Goal: Task Accomplishment & Management: Use online tool/utility

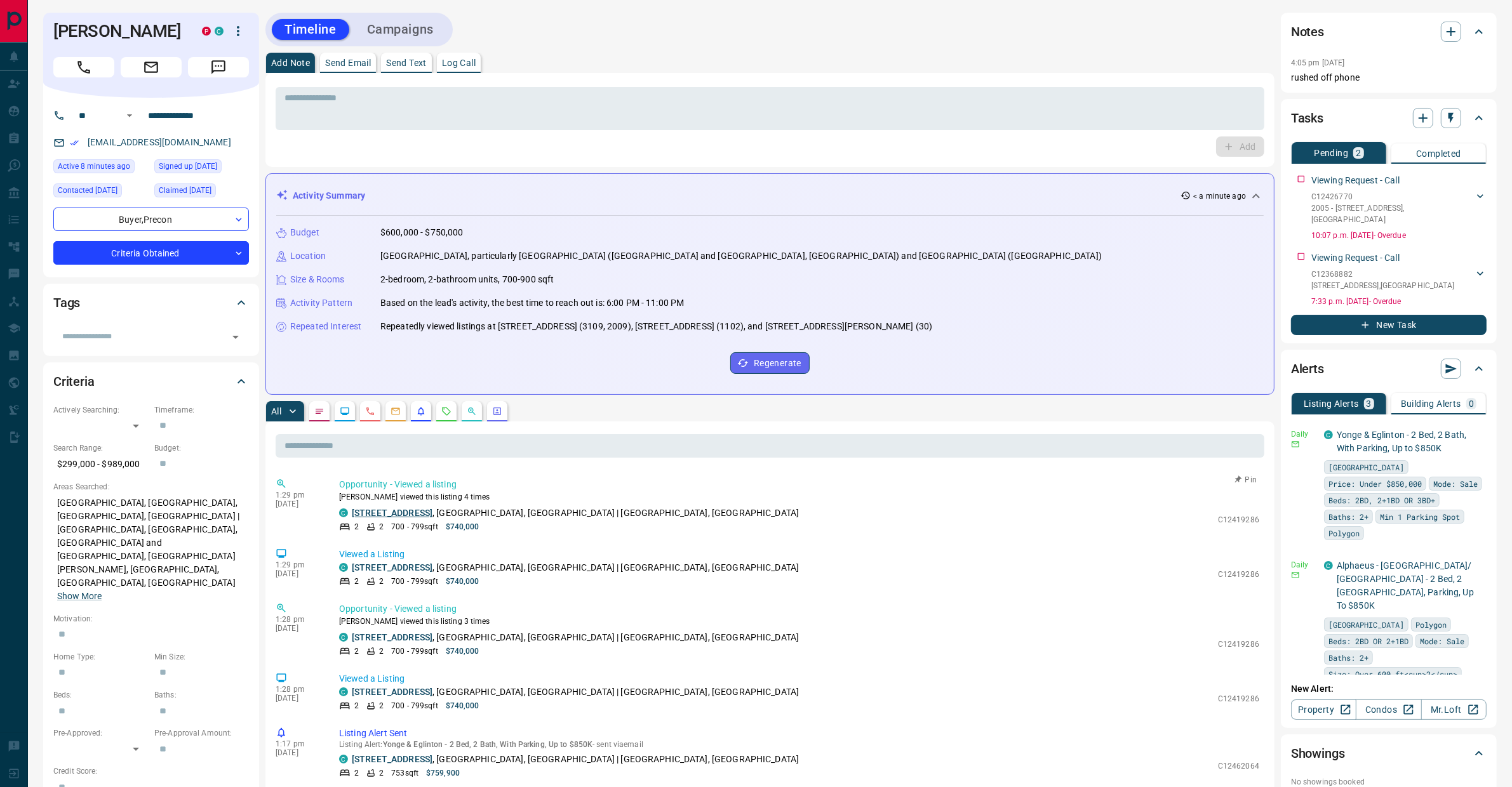
click at [381, 514] on link "[STREET_ADDRESS]" at bounding box center [392, 512] width 81 height 10
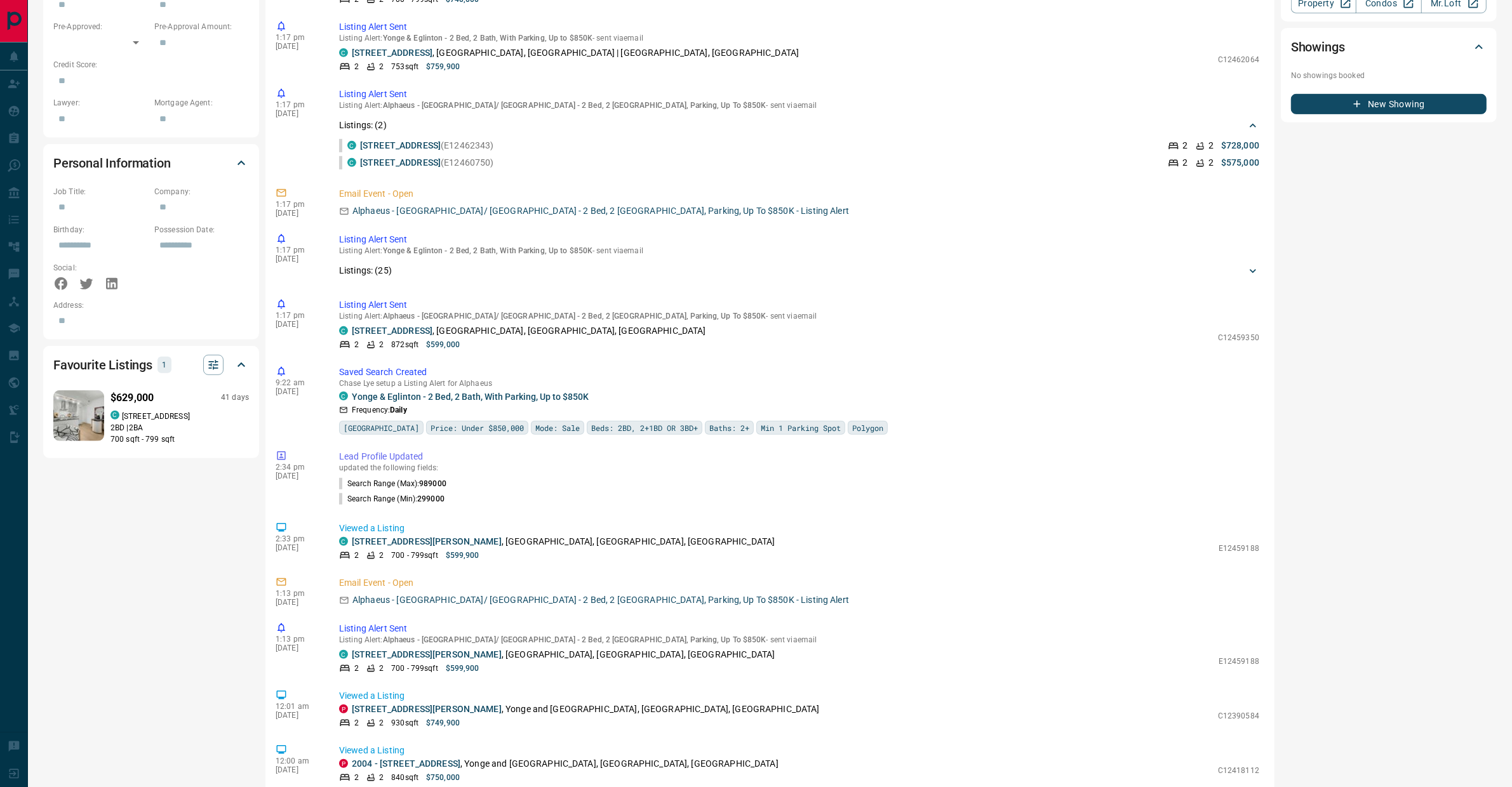
scroll to position [727, 0]
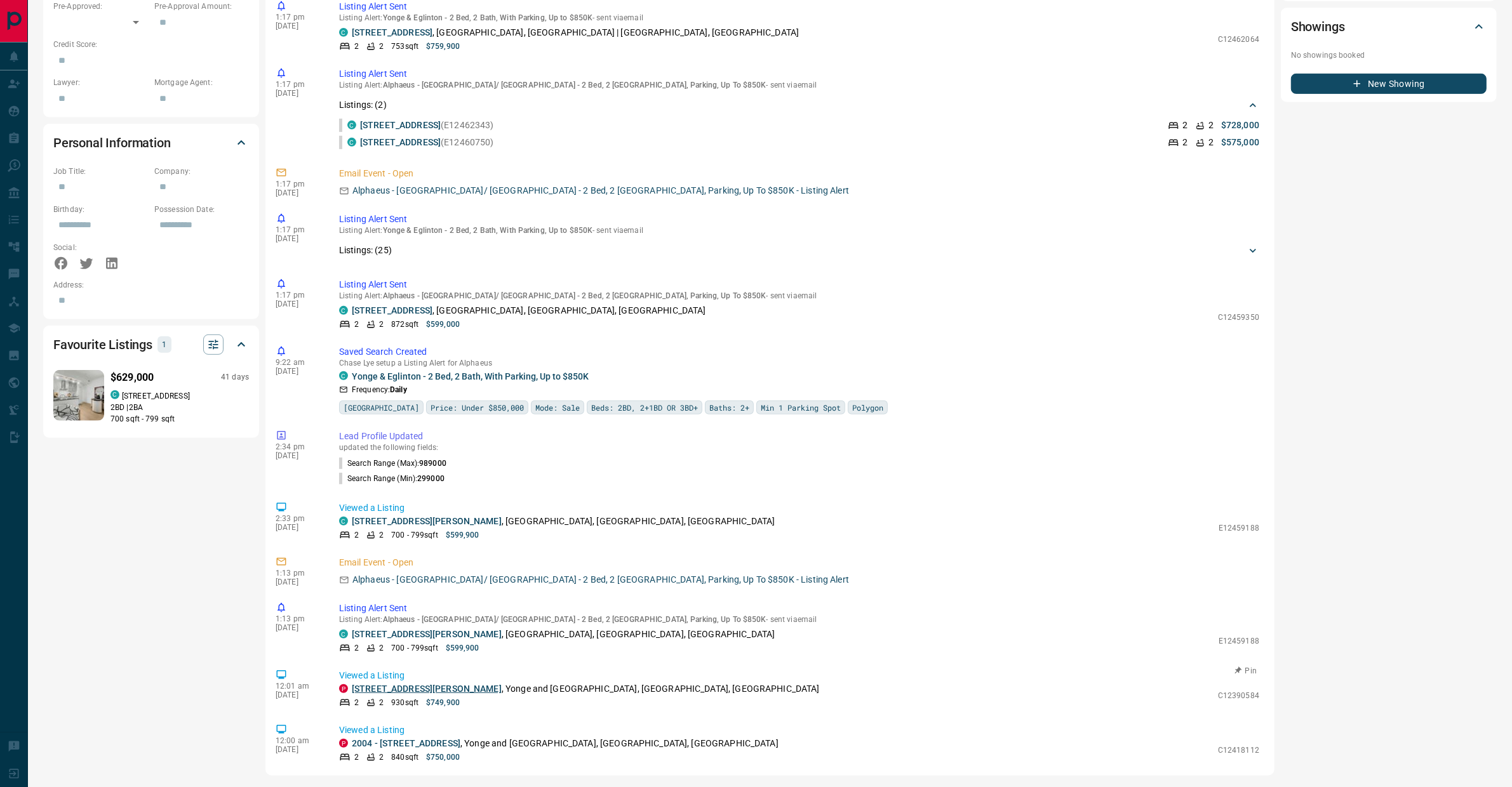
click at [403, 686] on link "[STREET_ADDRESS][PERSON_NAME]" at bounding box center [427, 688] width 150 height 10
click at [405, 742] on link "2004 - [STREET_ADDRESS]" at bounding box center [406, 743] width 109 height 10
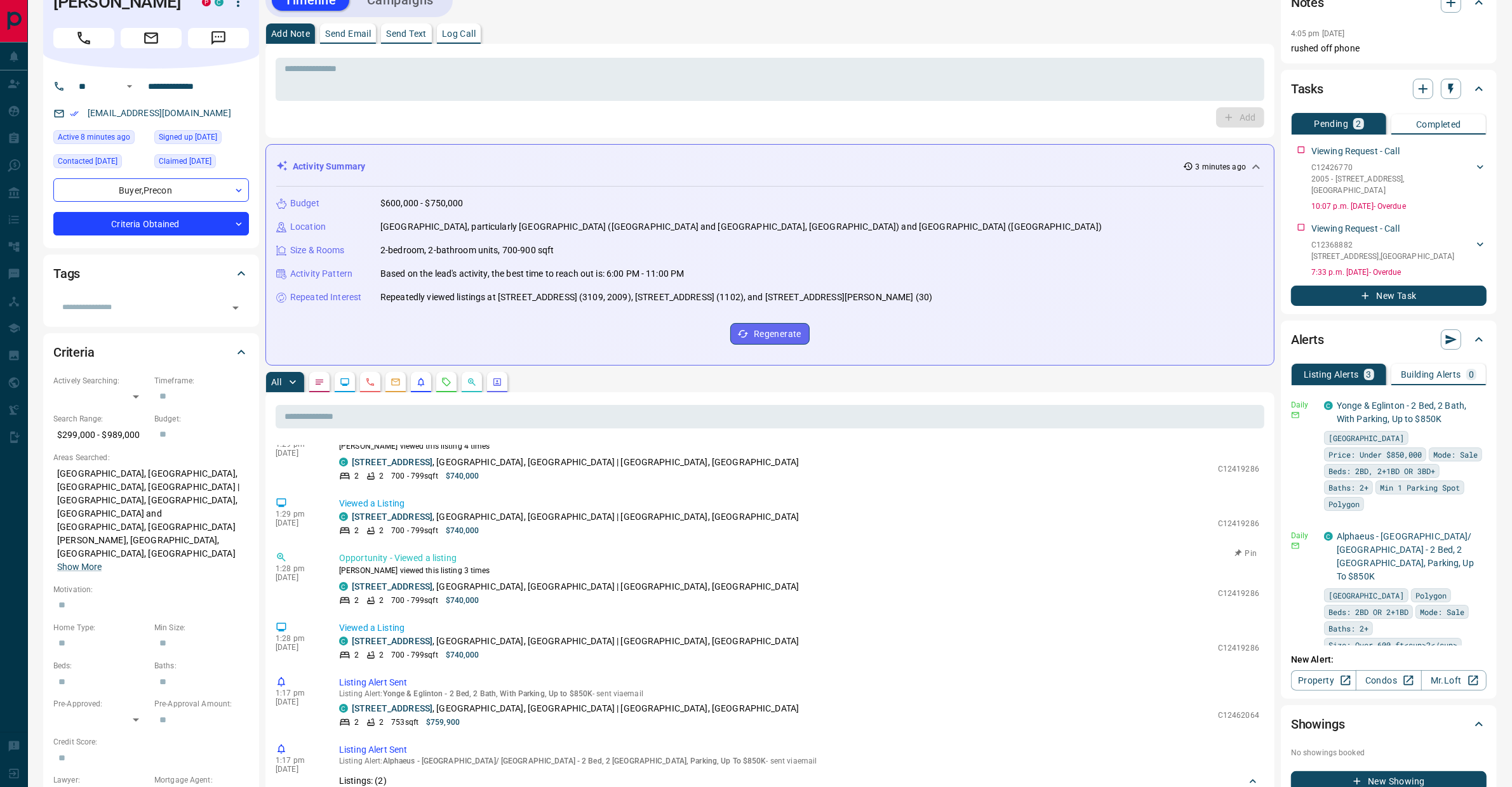
scroll to position [0, 0]
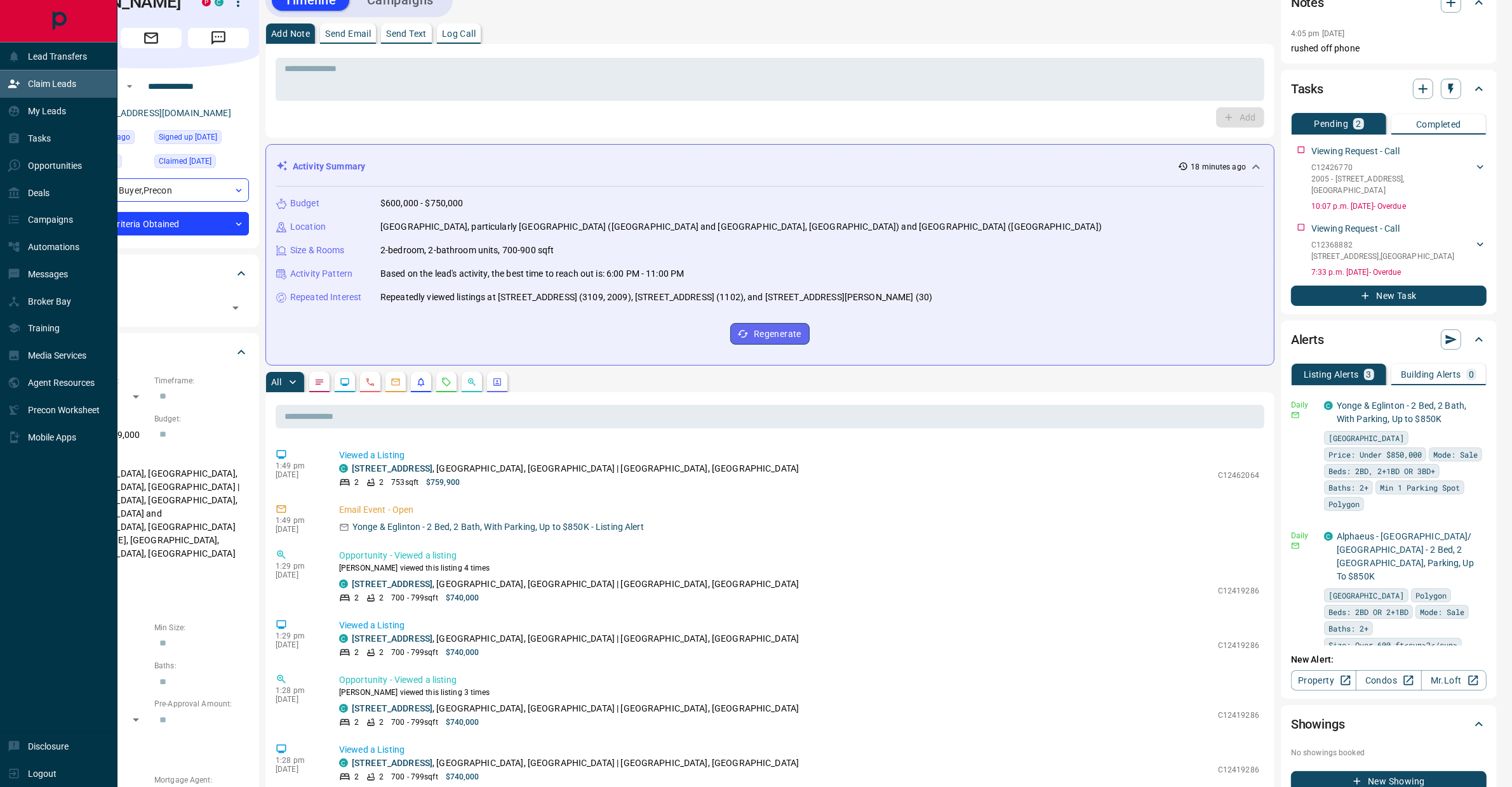
click at [59, 74] on div "Claim Leads" at bounding box center [42, 84] width 69 height 21
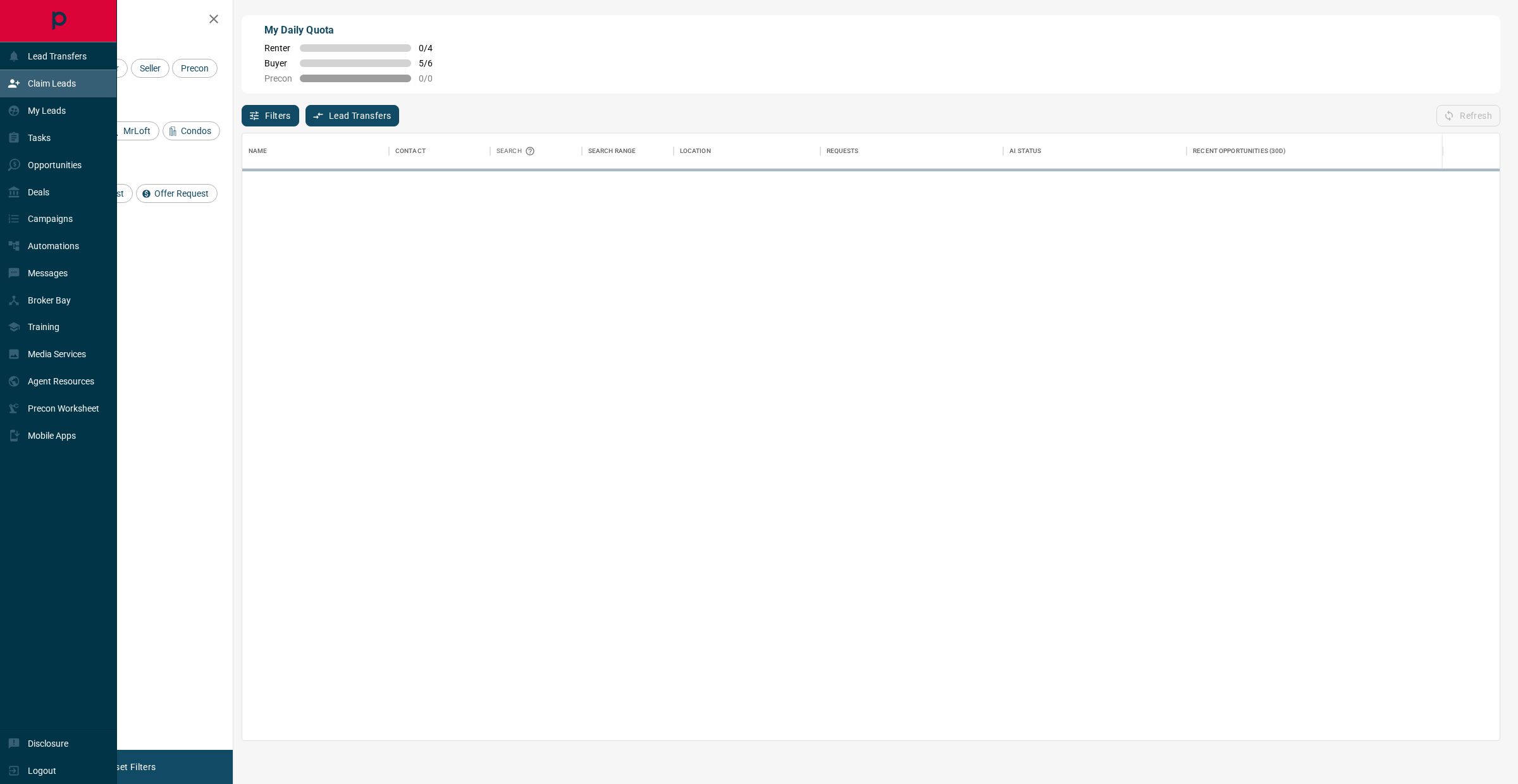
scroll to position [595, 1246]
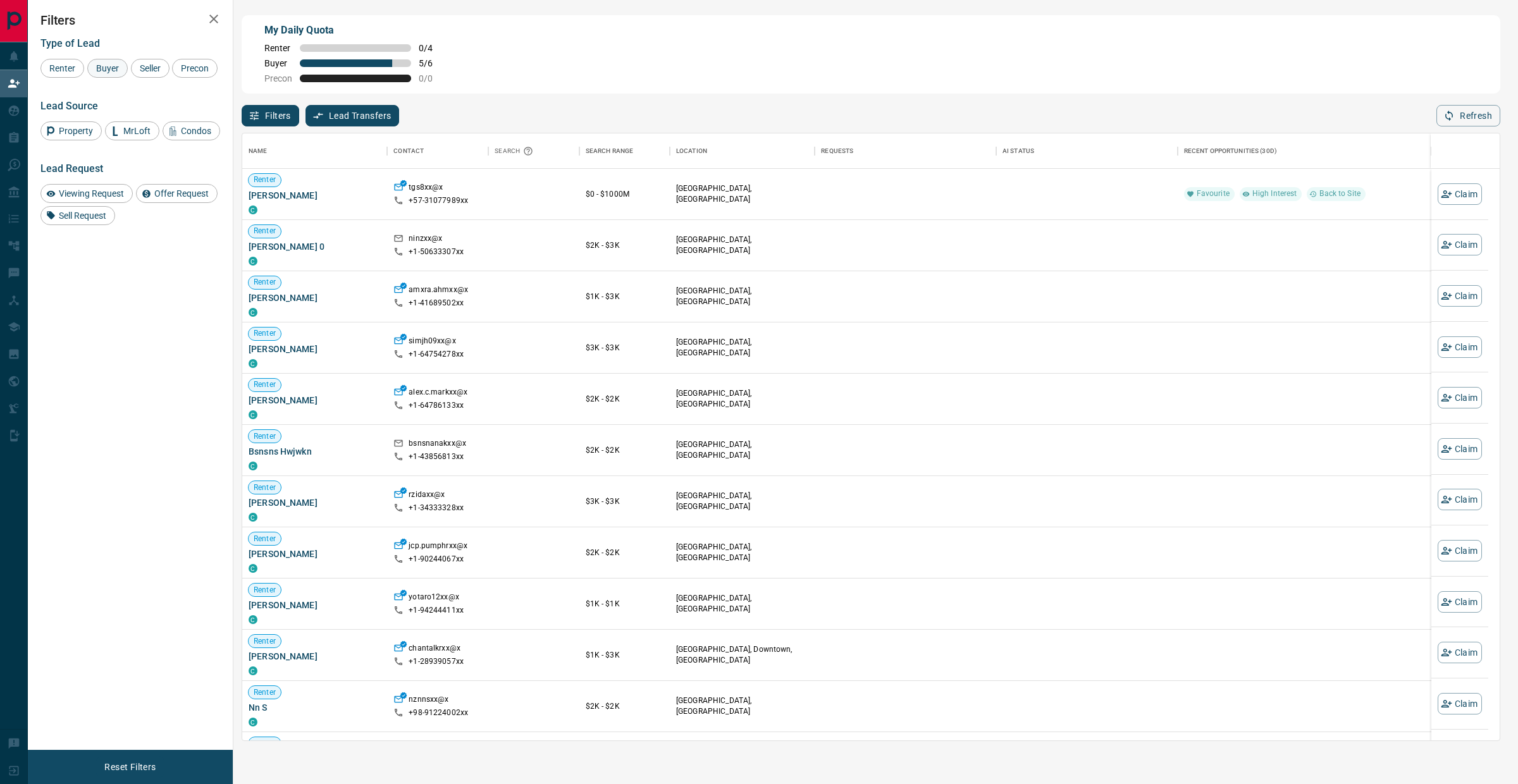
click at [110, 60] on div "Buyer" at bounding box center [107, 68] width 41 height 19
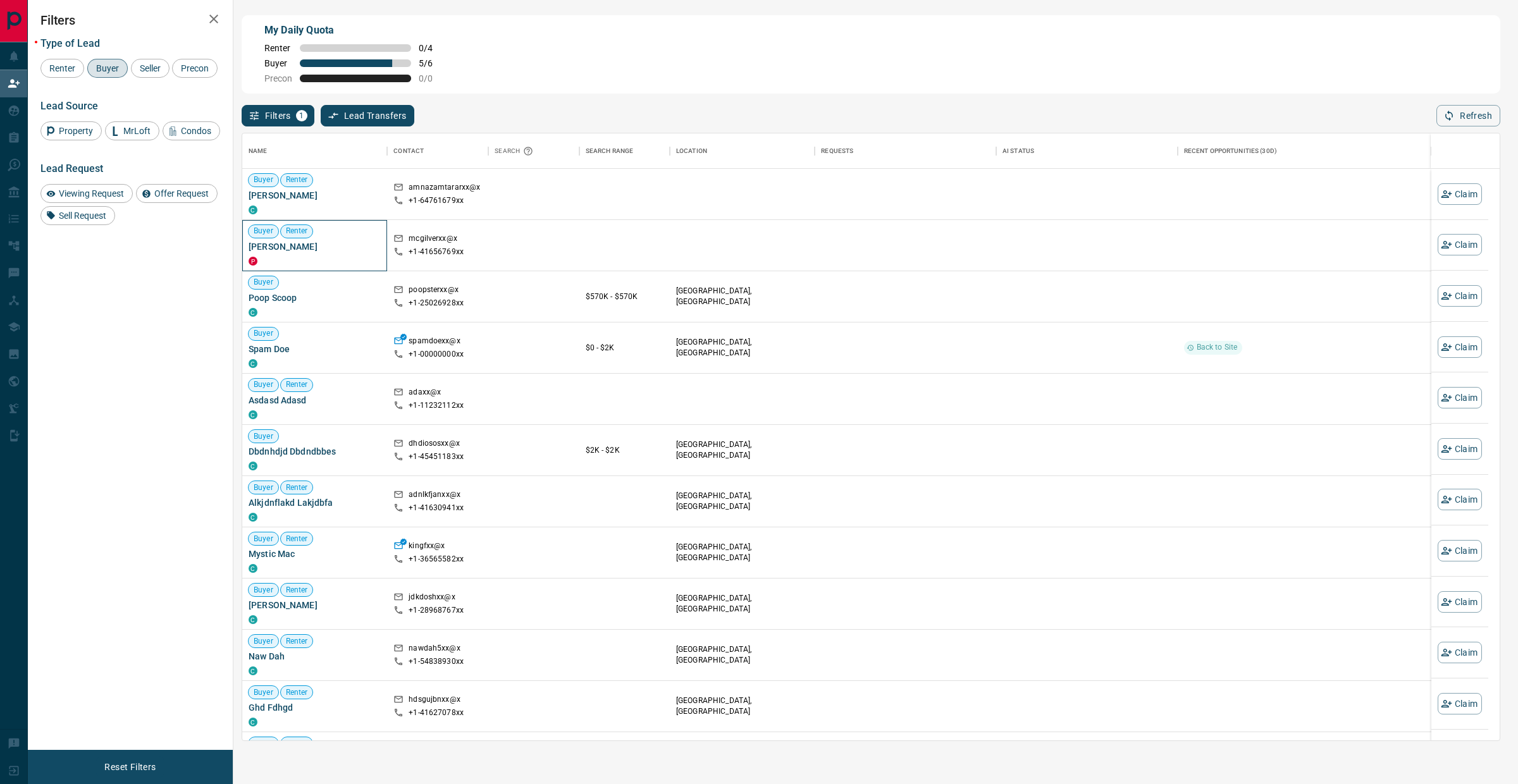
drag, startPoint x: 320, startPoint y: 246, endPoint x: 246, endPoint y: 250, distance: 74.1
click at [246, 250] on div "Buyer Renter [PERSON_NAME] P" at bounding box center [315, 245] width 145 height 51
copy span "[PERSON_NAME]"
